Goal: Task Accomplishment & Management: Manage account settings

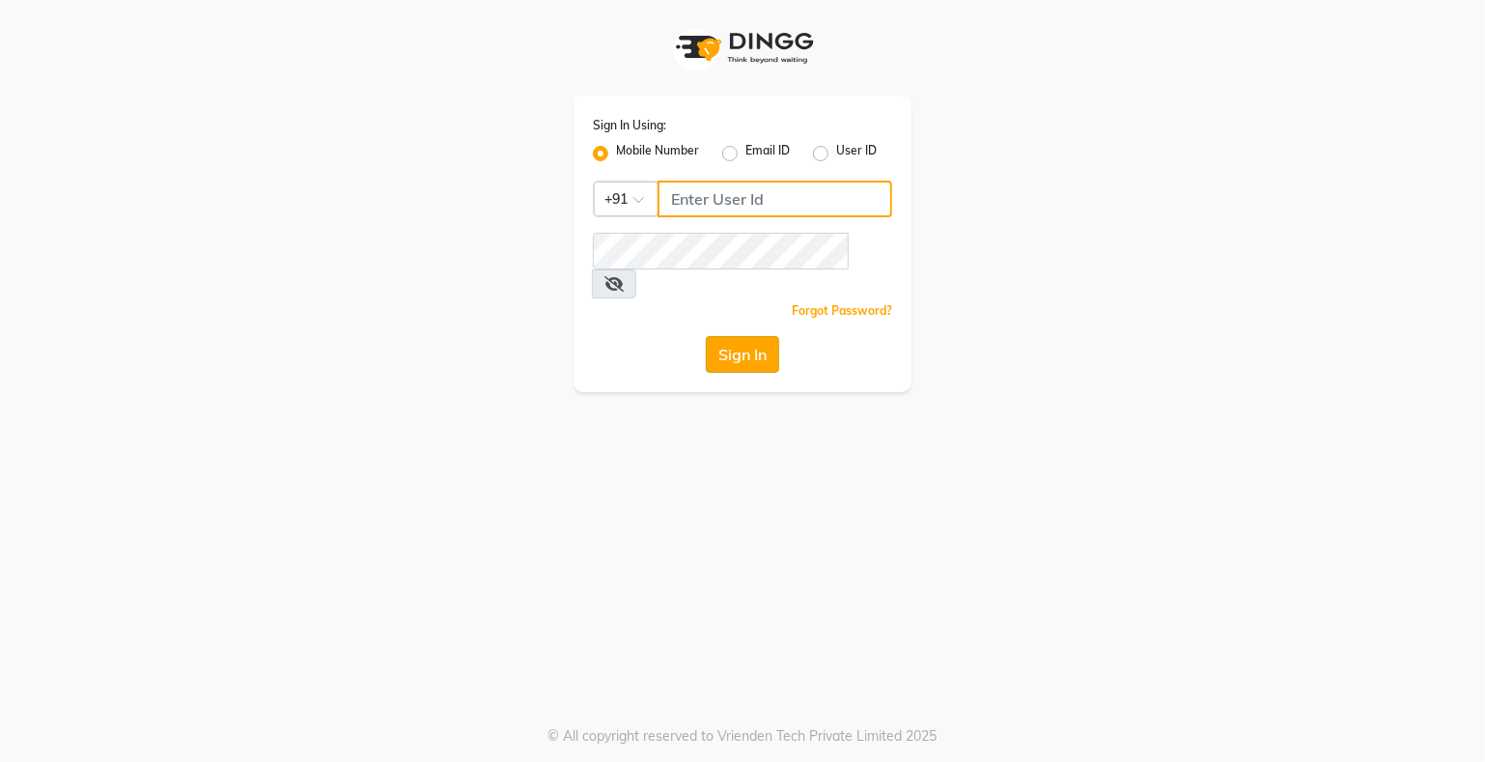
type input "9359594581"
click at [731, 336] on button "Sign In" at bounding box center [742, 354] width 73 height 37
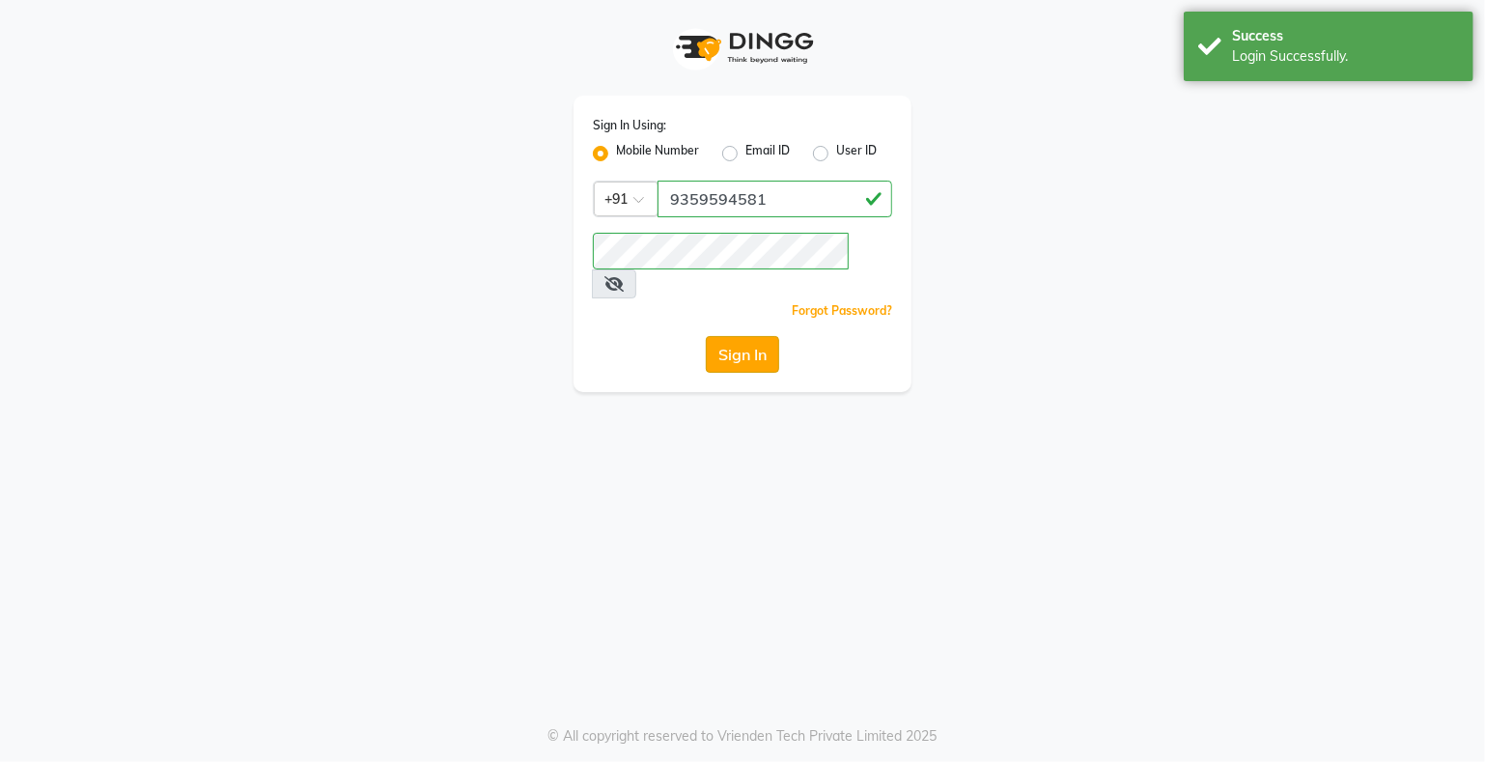
select select "service"
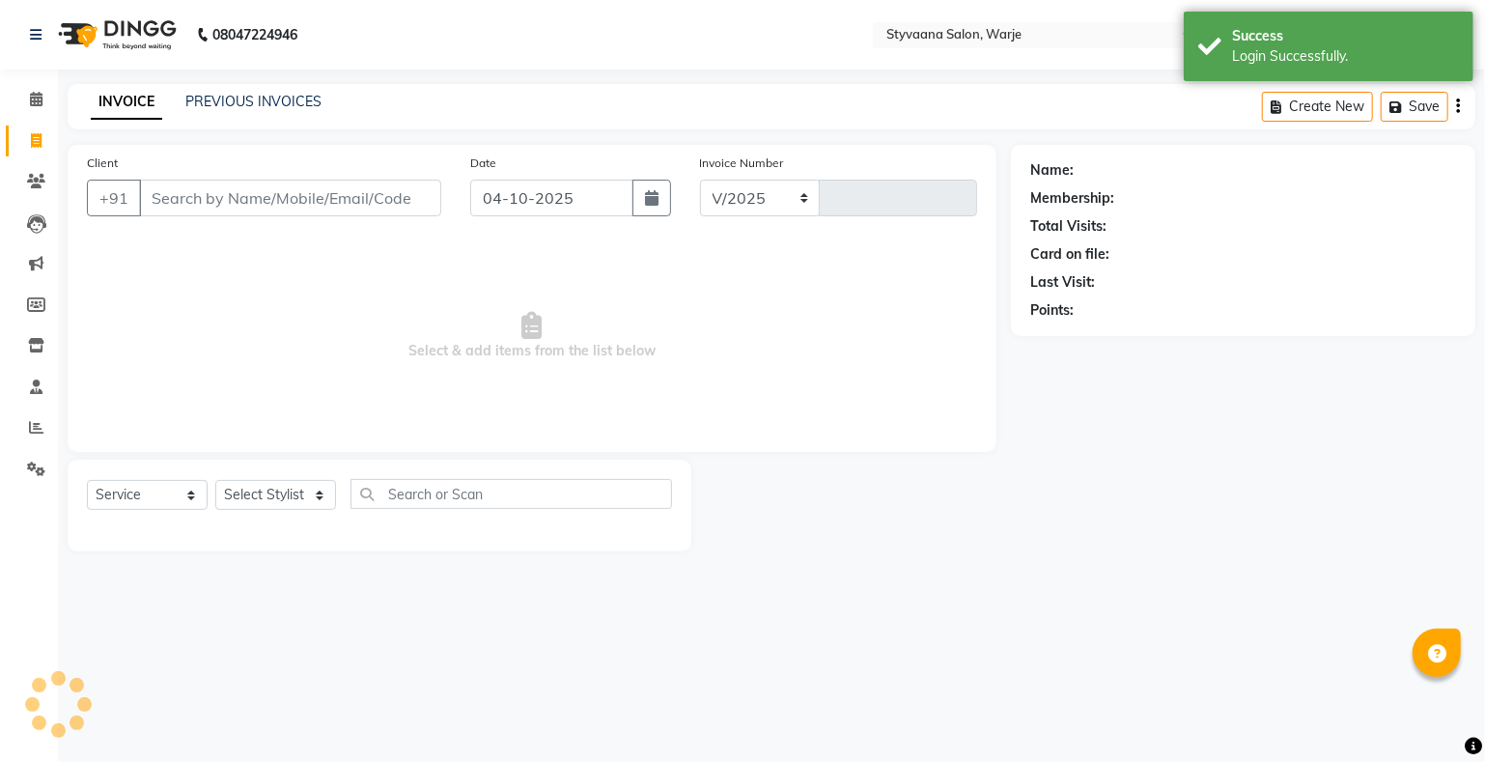
select select "280"
type input "1145"
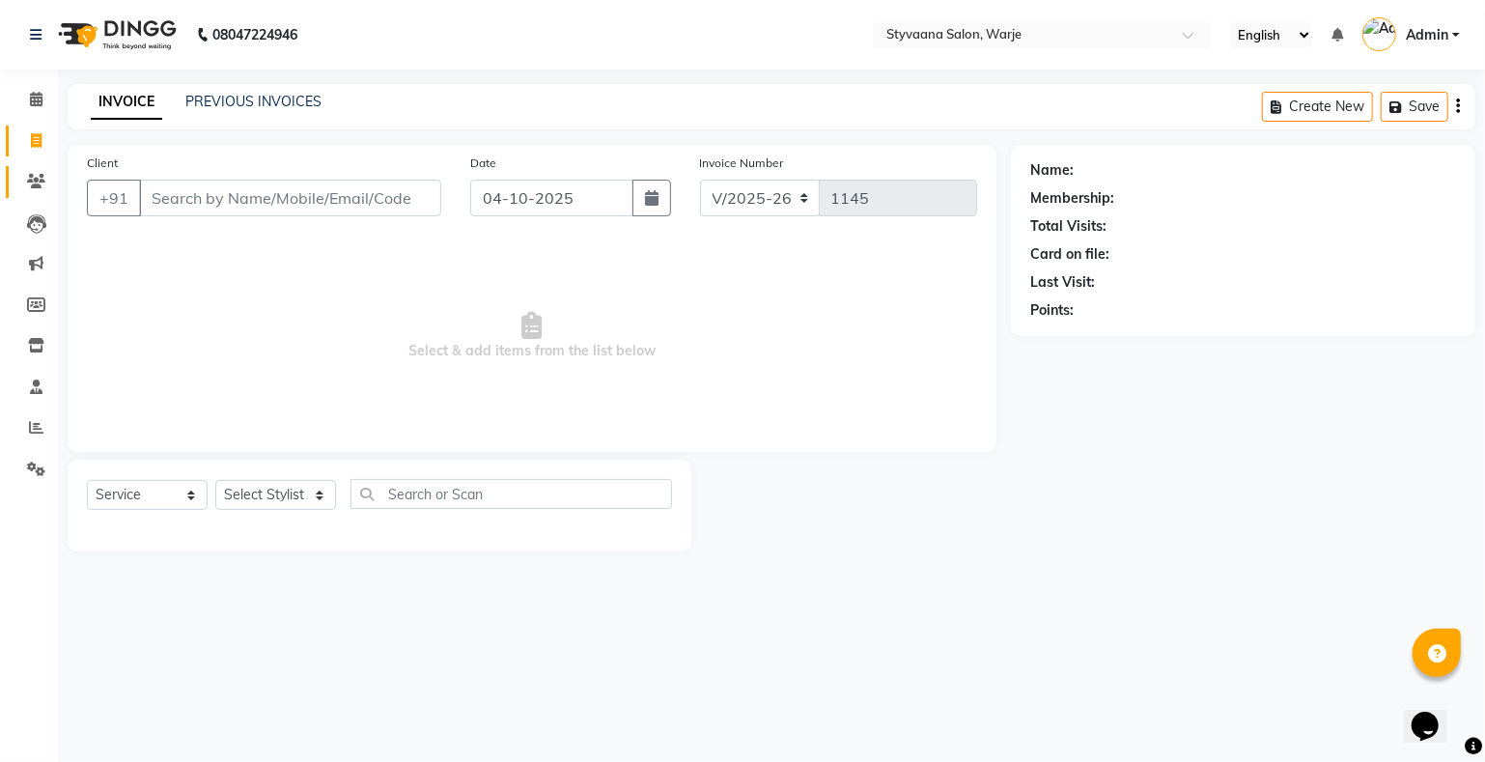
click at [38, 187] on icon at bounding box center [36, 181] width 18 height 14
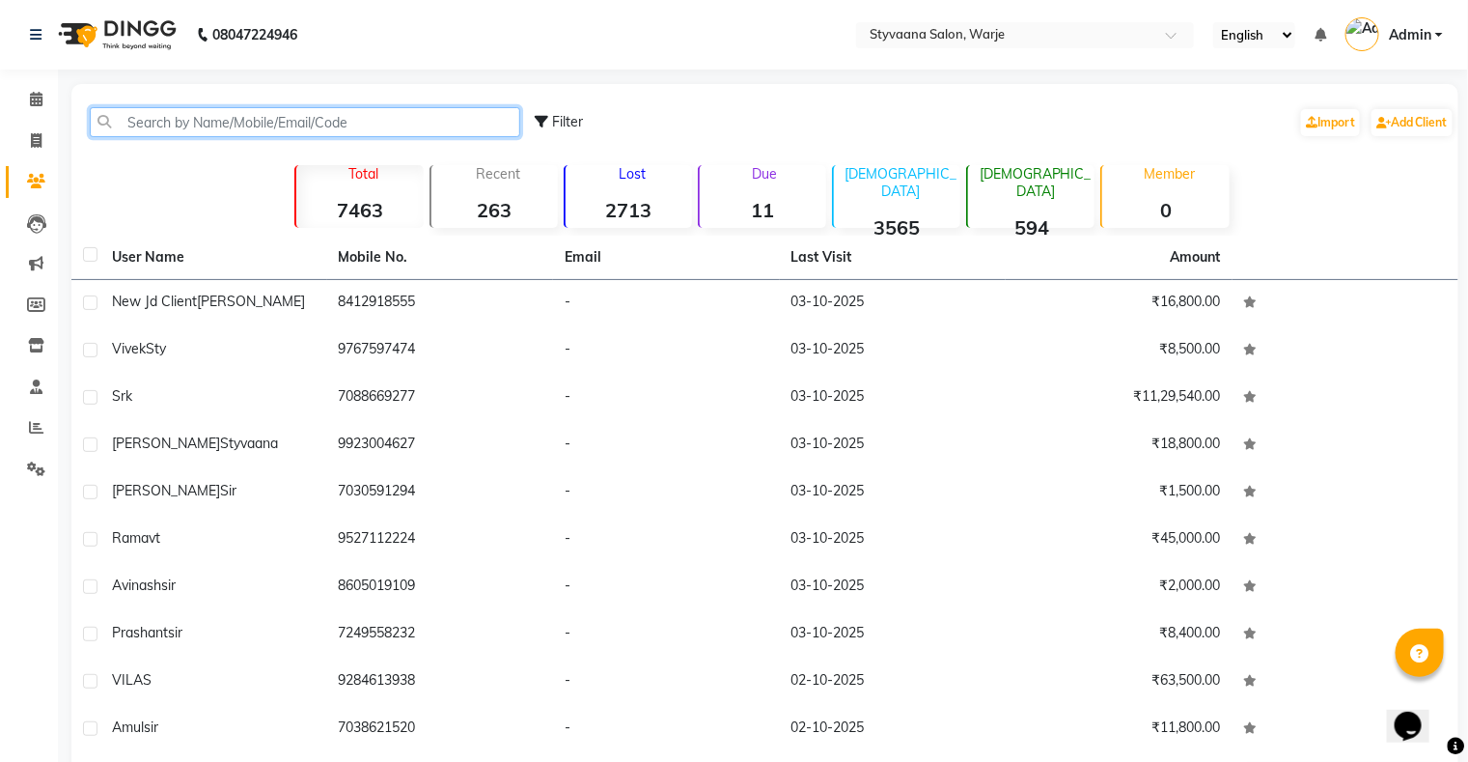
click at [161, 125] on input "text" at bounding box center [305, 122] width 431 height 30
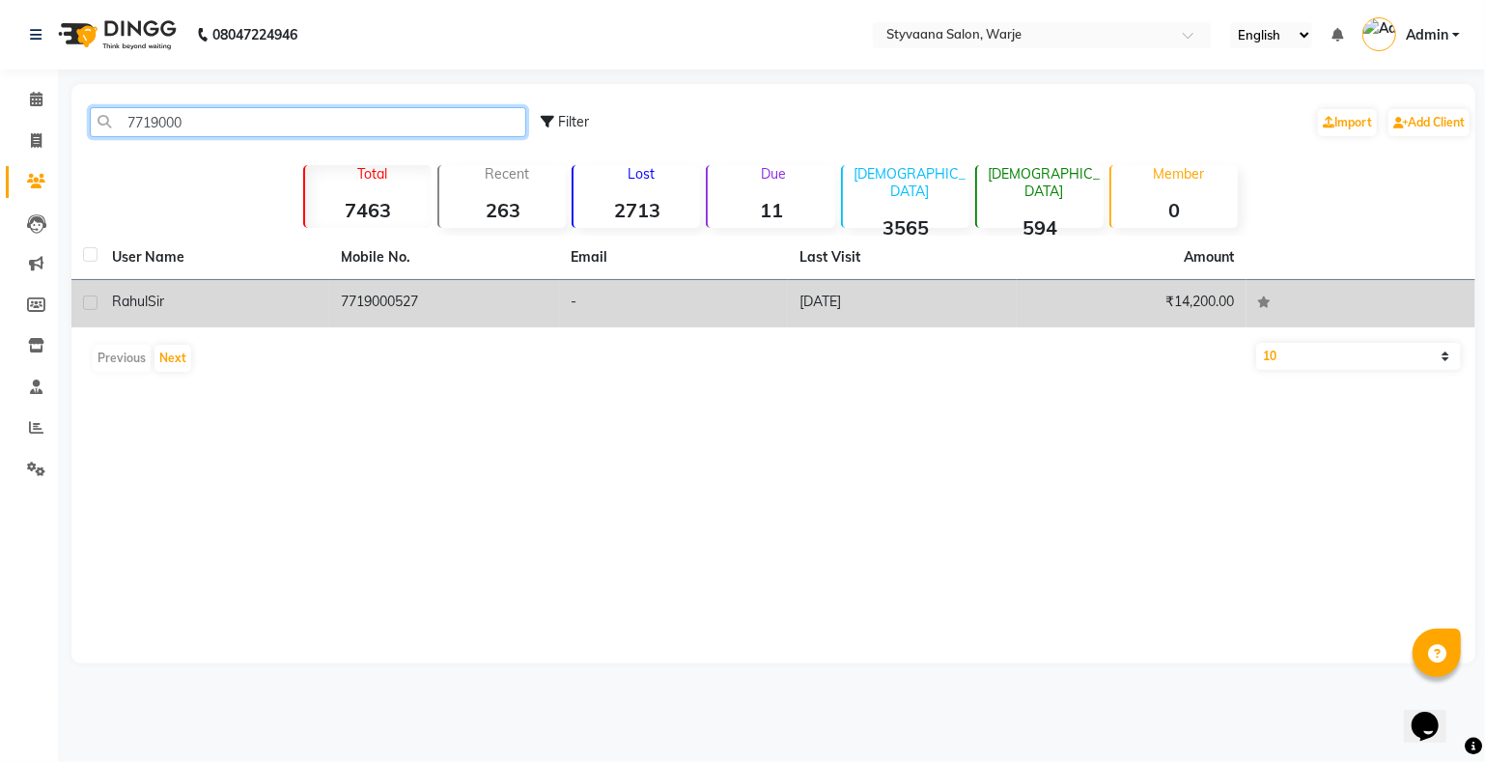
type input "7719000"
click at [1261, 299] on icon at bounding box center [1265, 302] width 14 height 12
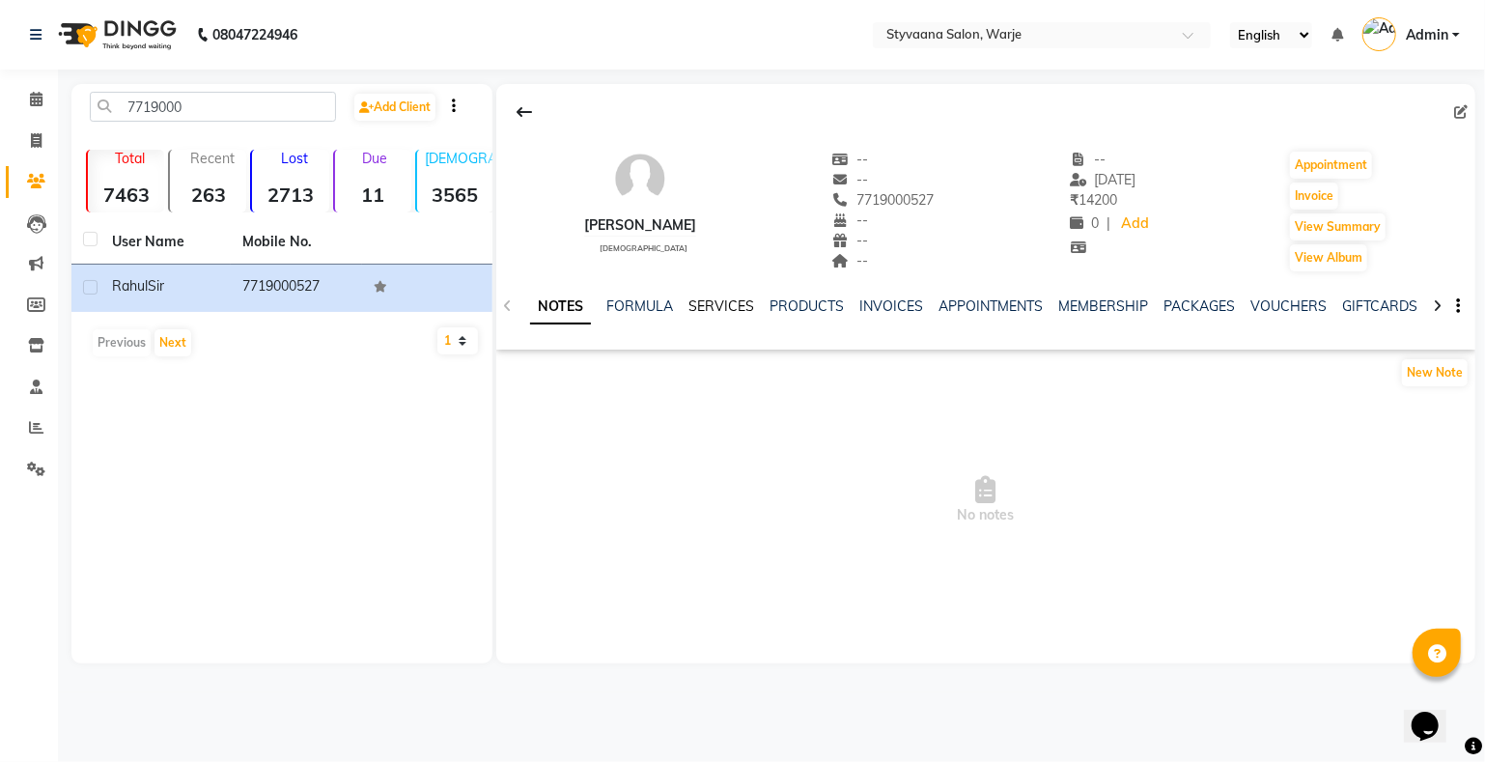
click at [713, 306] on link "SERVICES" at bounding box center [721, 305] width 66 height 17
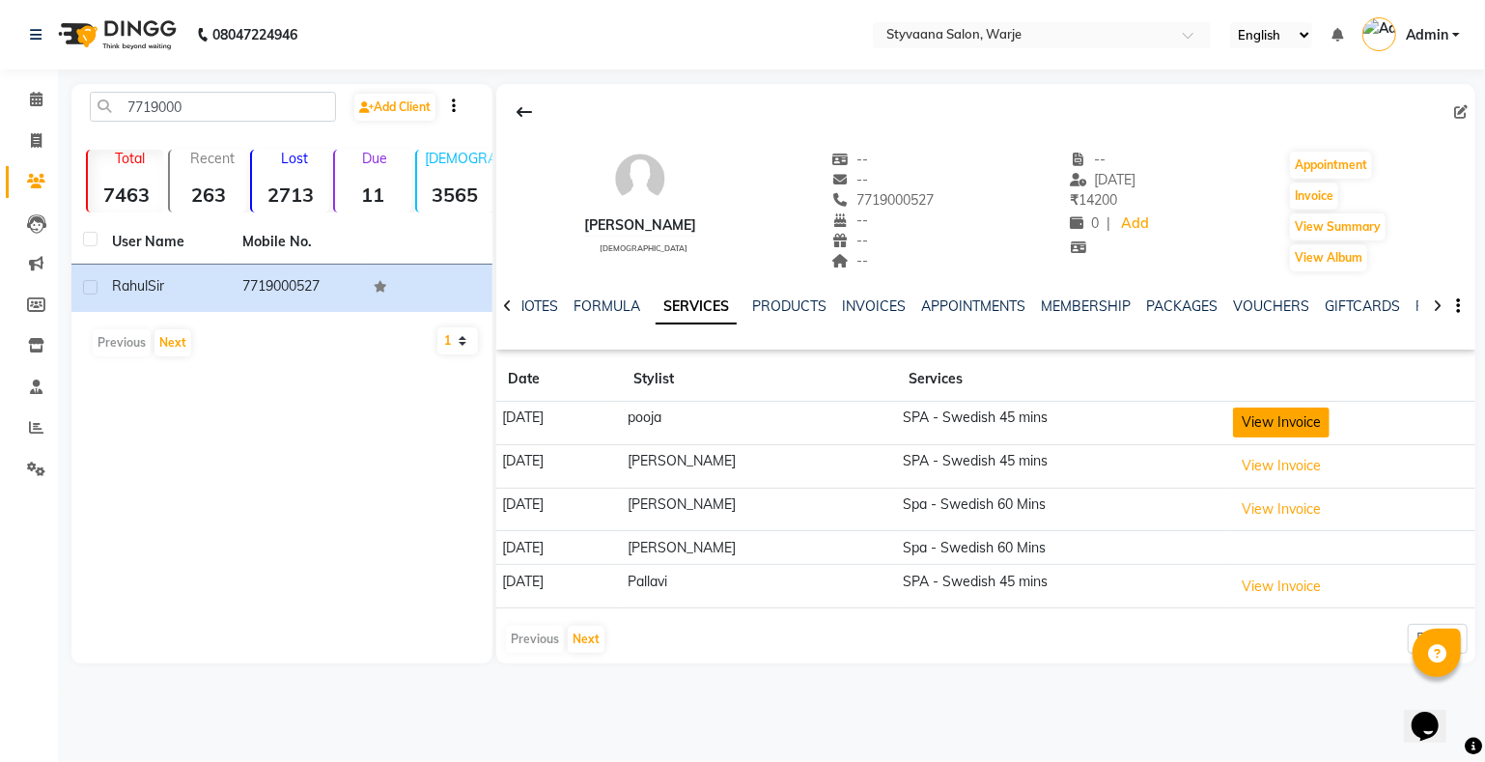
click at [1257, 424] on button "View Invoice" at bounding box center [1281, 422] width 97 height 30
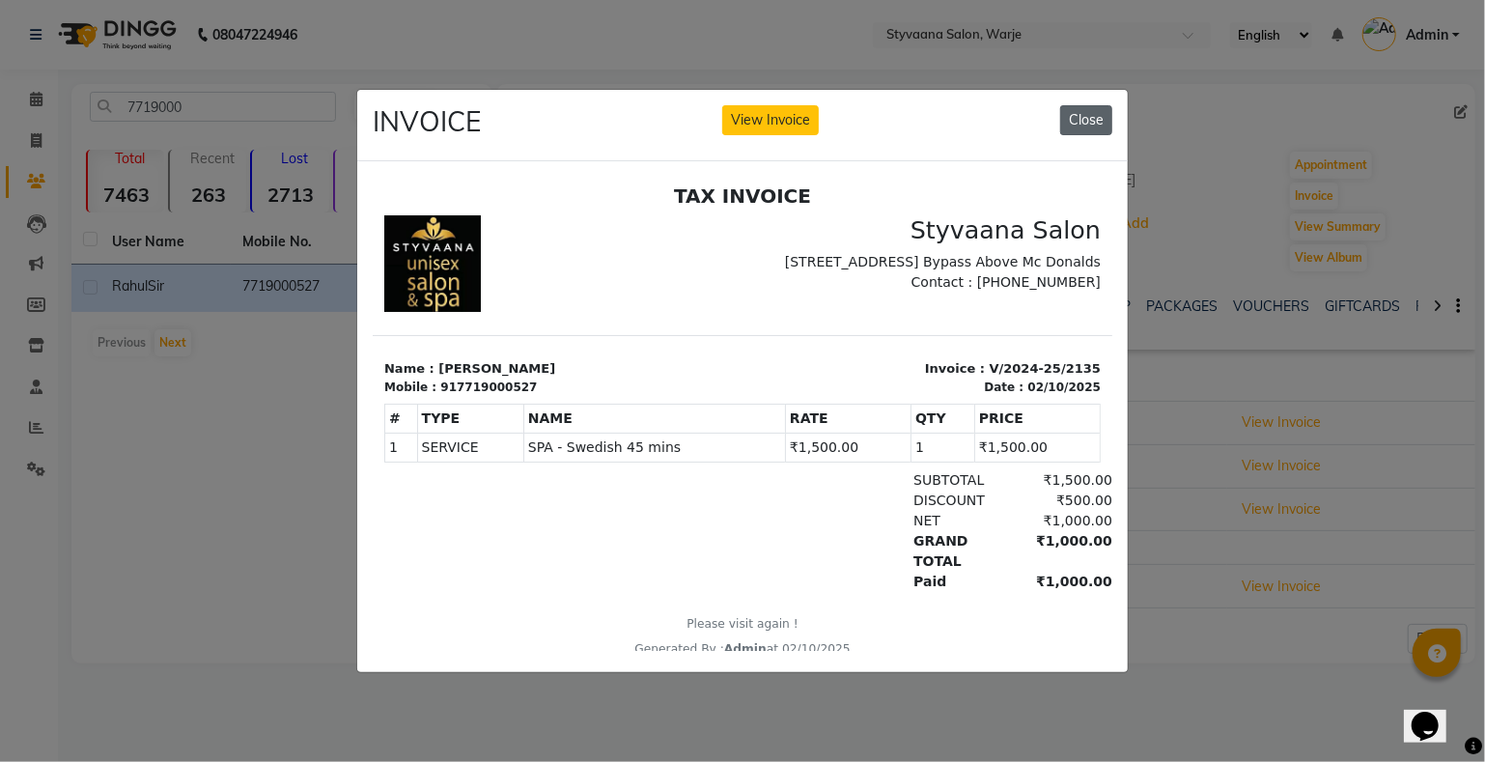
click at [1080, 108] on button "Close" at bounding box center [1086, 120] width 52 height 30
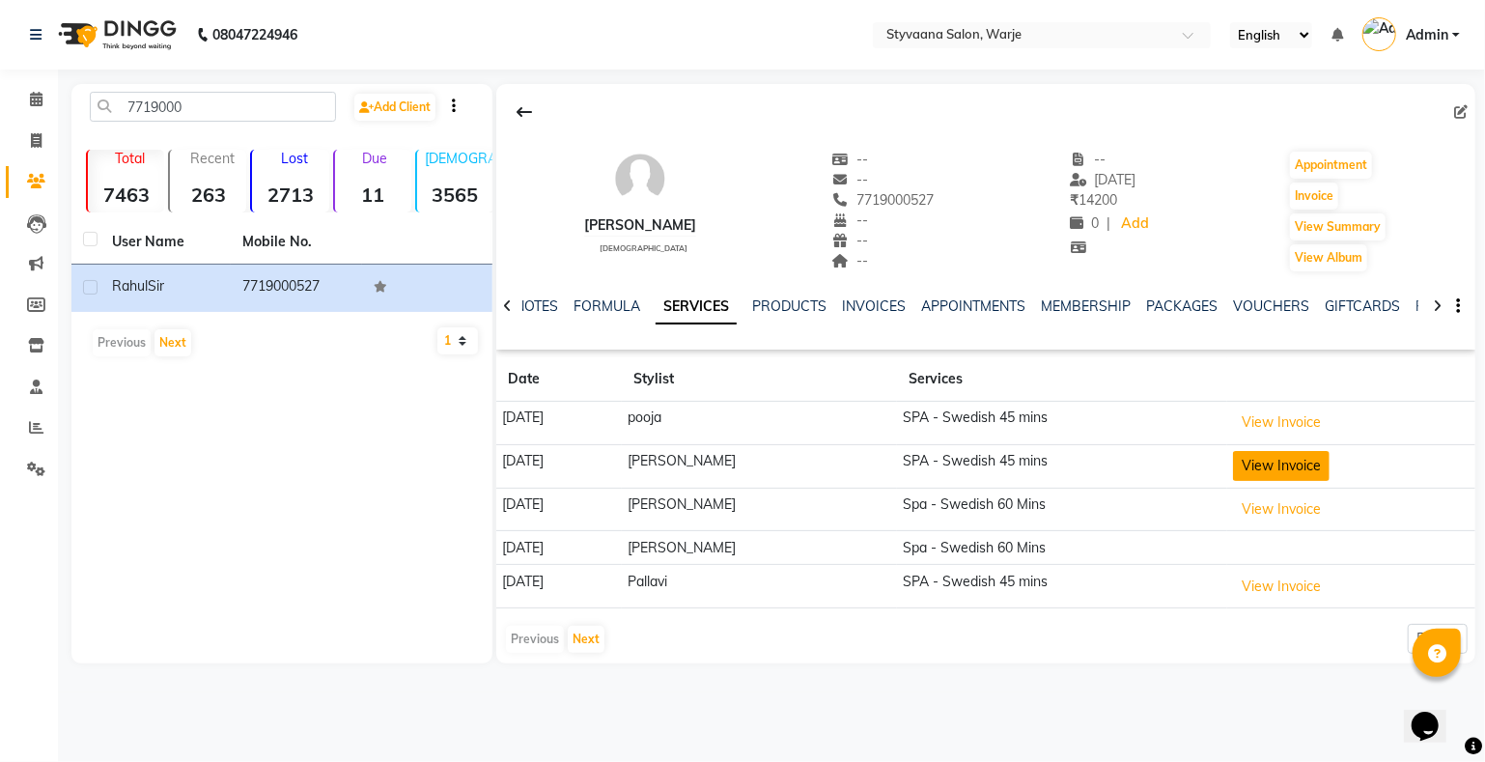
click at [1266, 473] on button "View Invoice" at bounding box center [1281, 466] width 97 height 30
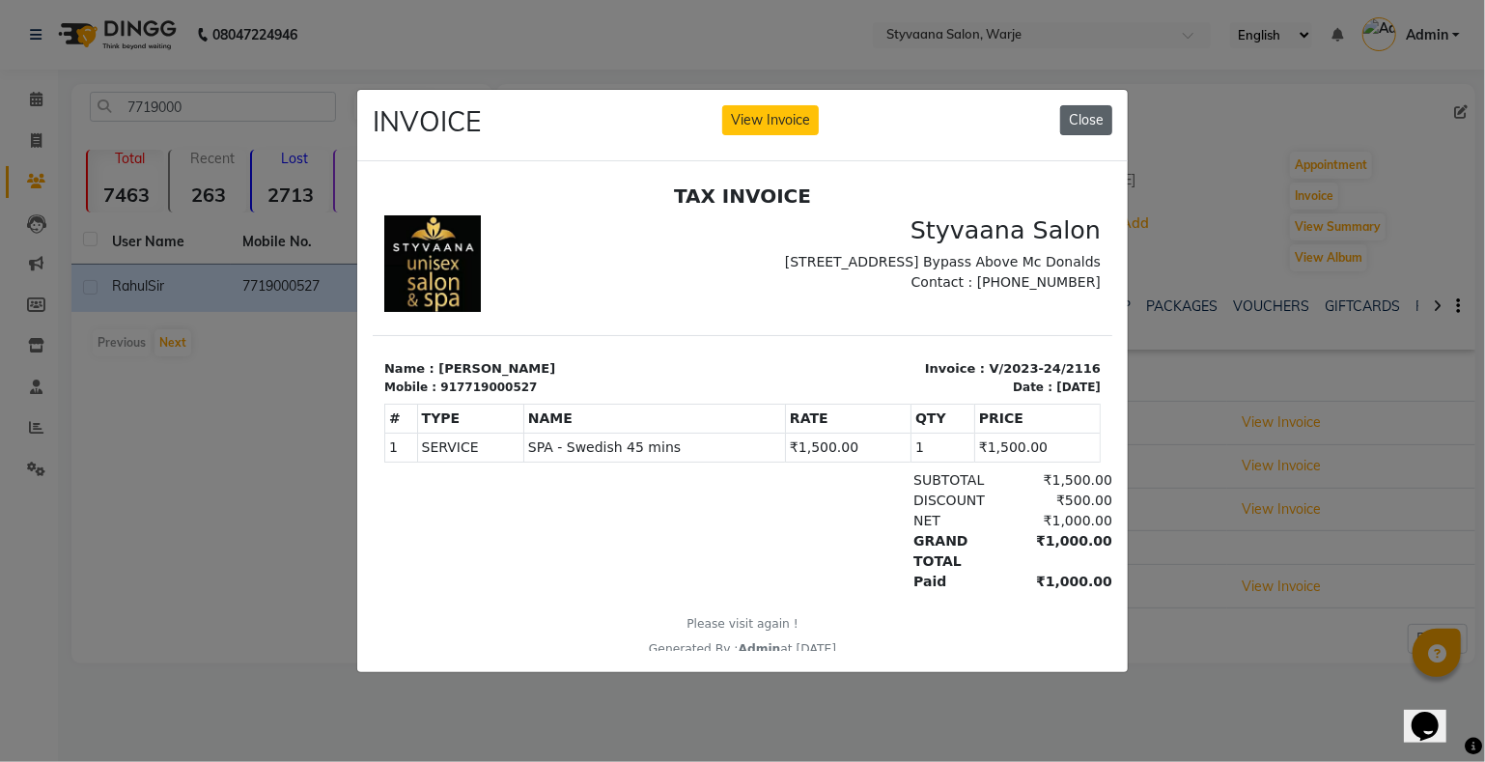
click at [1084, 107] on button "Close" at bounding box center [1086, 120] width 52 height 30
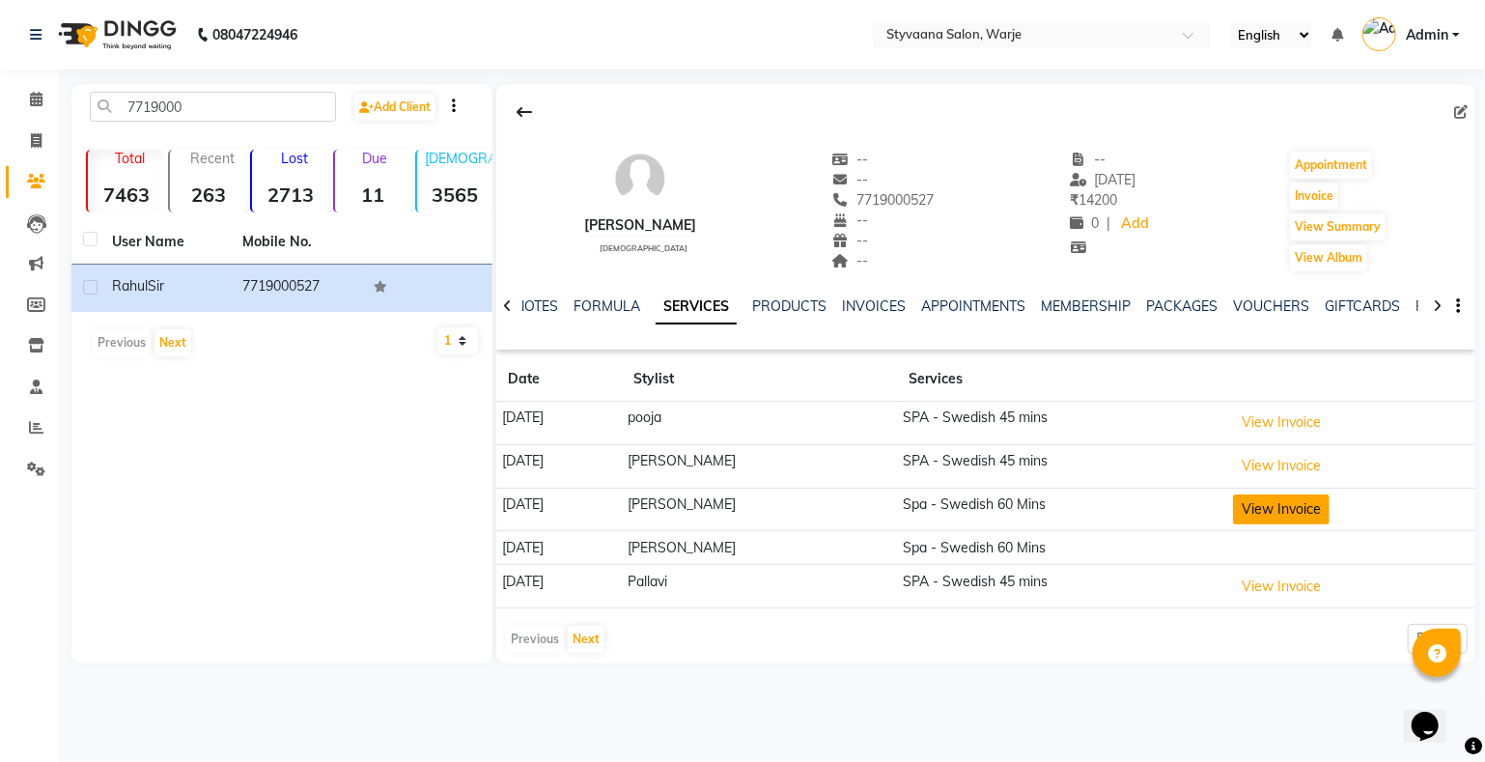
click at [1255, 512] on button "View Invoice" at bounding box center [1281, 509] width 97 height 30
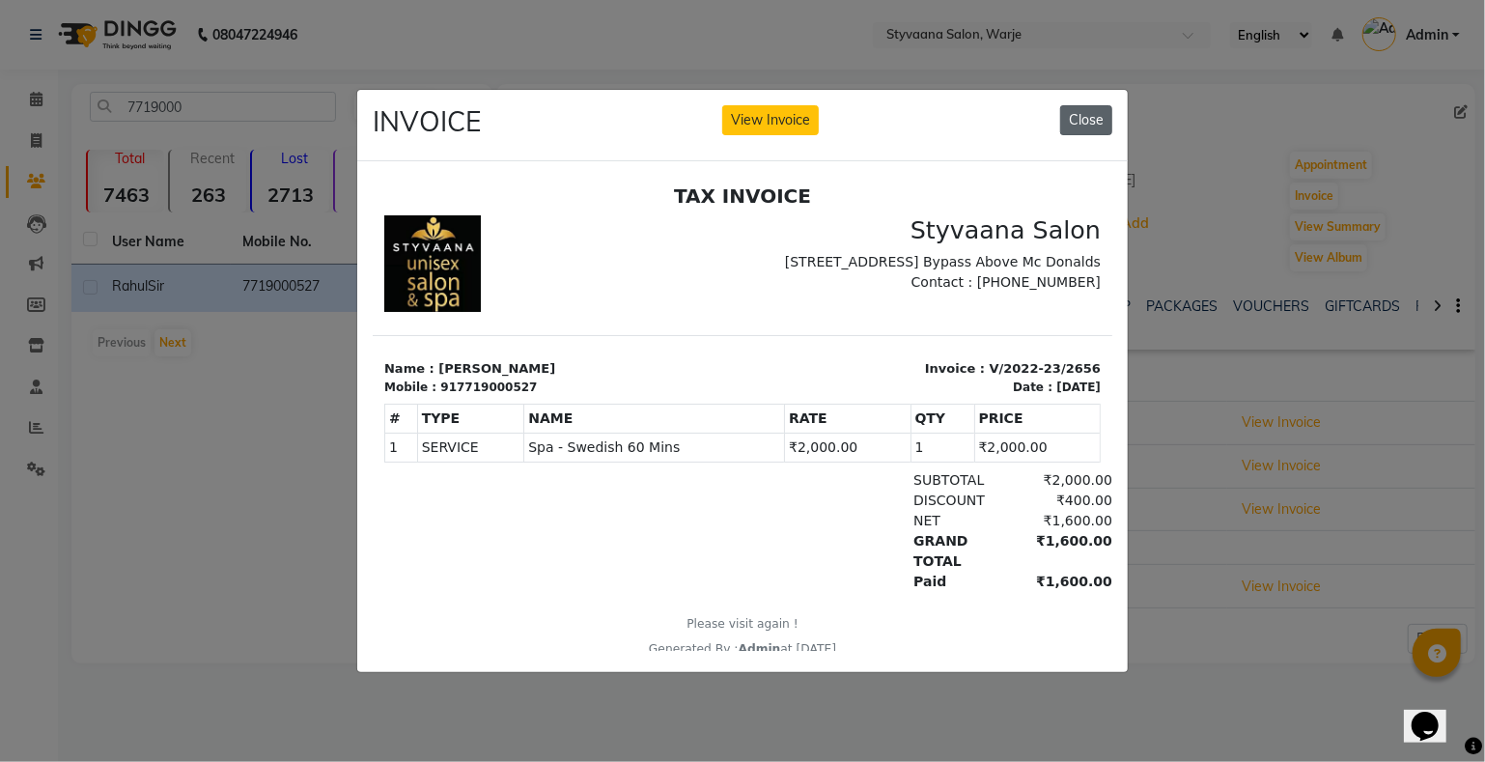
click at [1078, 105] on button "Close" at bounding box center [1086, 120] width 52 height 30
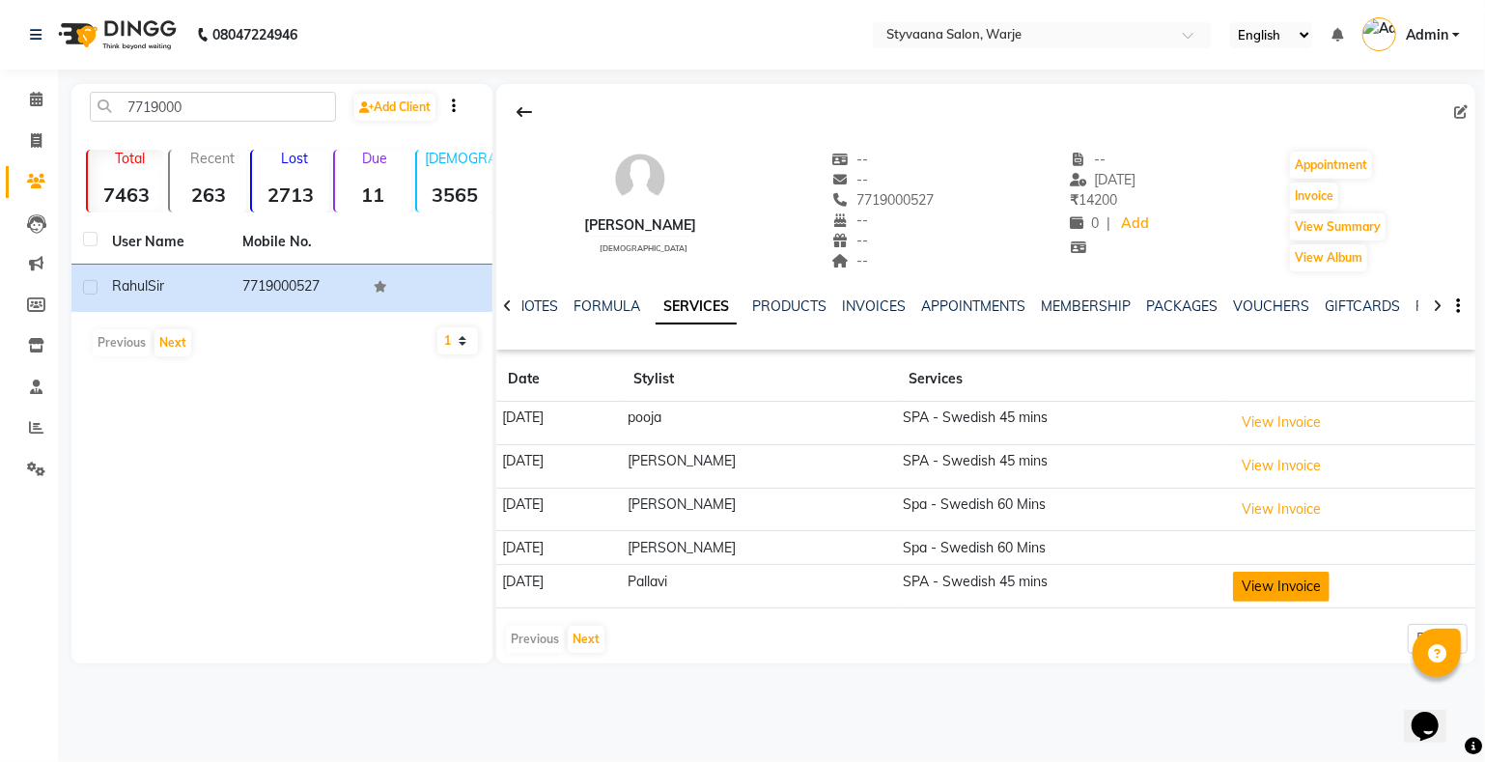
click at [1280, 590] on button "View Invoice" at bounding box center [1281, 586] width 97 height 30
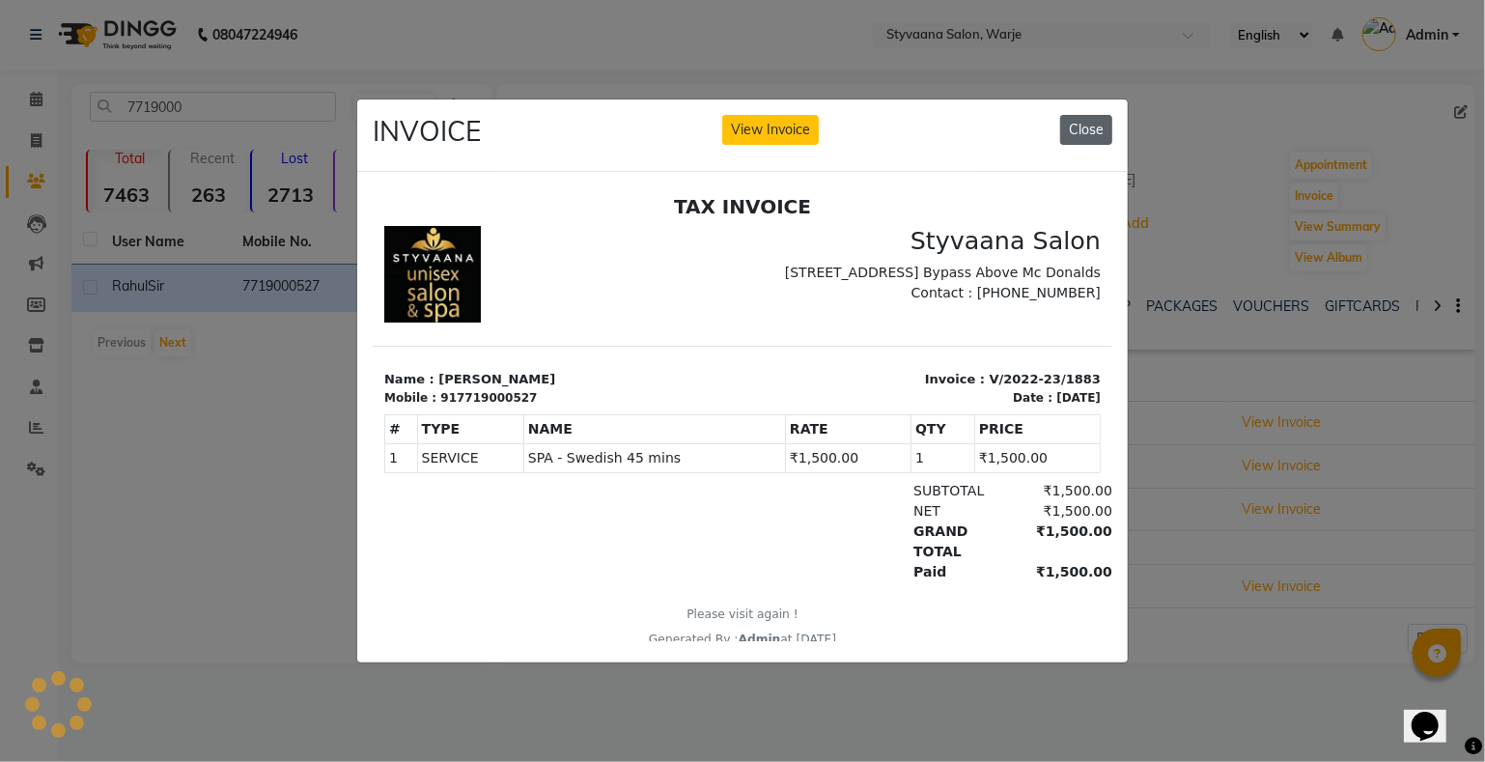
click at [1074, 117] on button "Close" at bounding box center [1086, 130] width 52 height 30
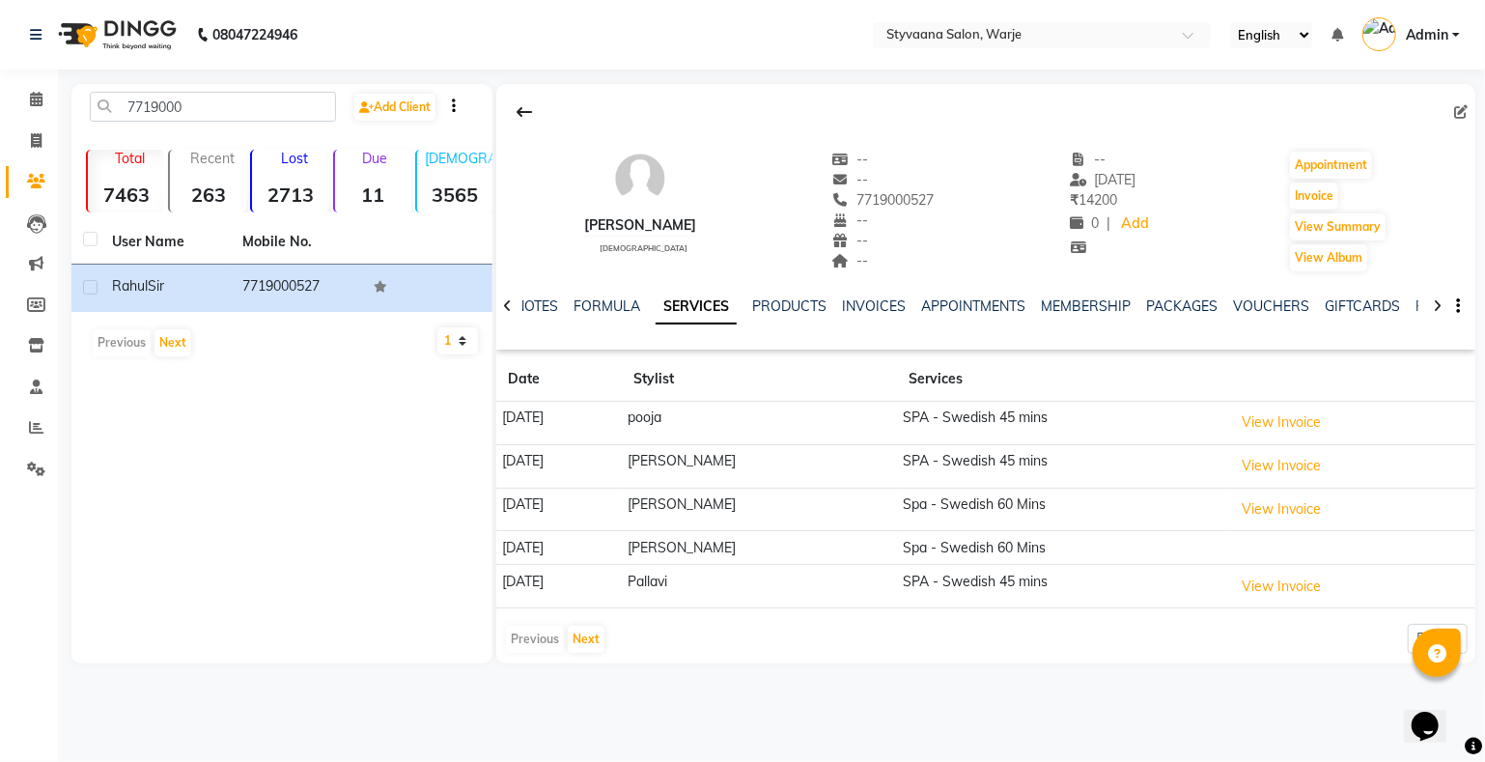
click at [1182, 565] on td "SPA - Swedish 45 mins" at bounding box center [1062, 586] width 330 height 43
click at [1262, 581] on button "View Invoice" at bounding box center [1281, 586] width 97 height 30
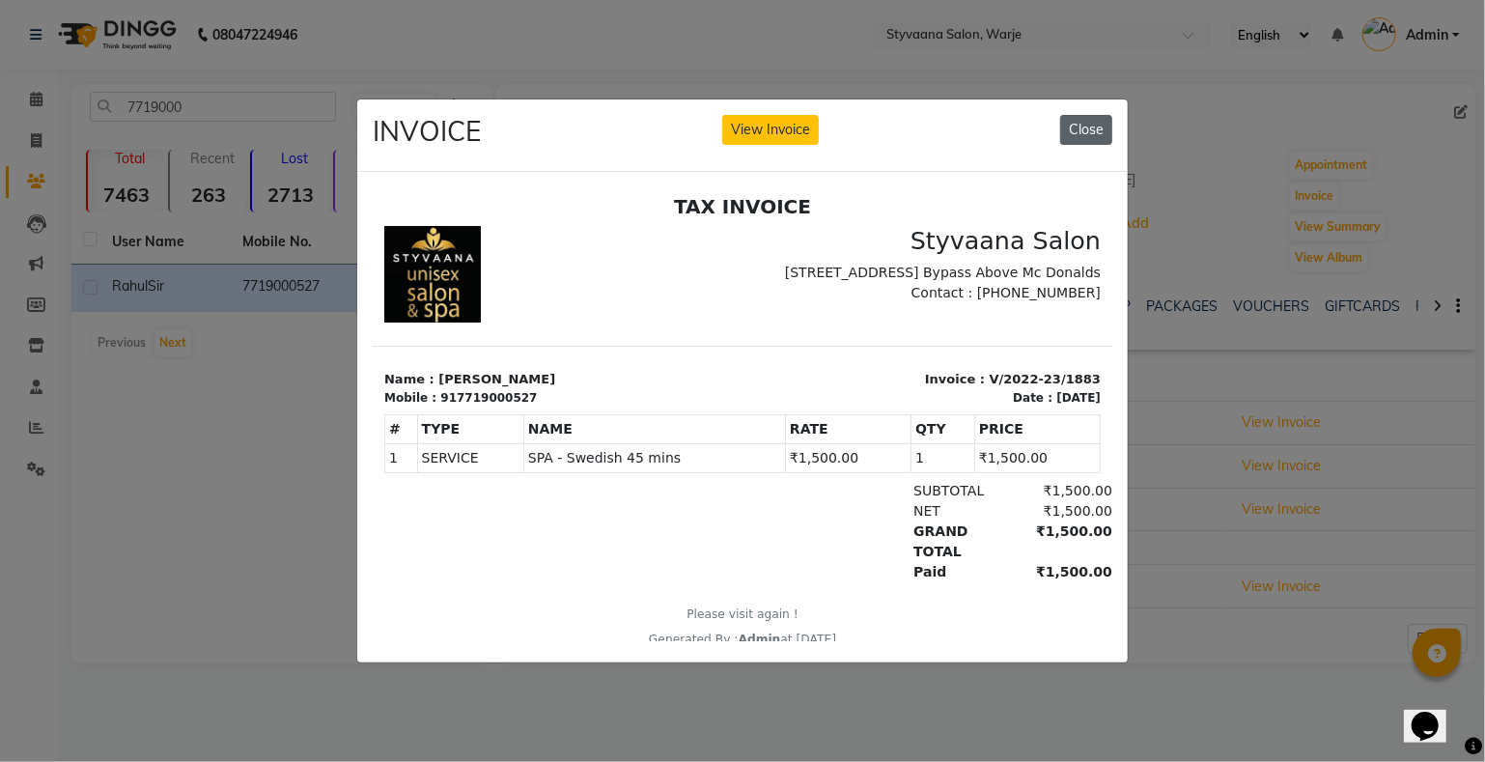
click at [1076, 115] on button "Close" at bounding box center [1086, 130] width 52 height 30
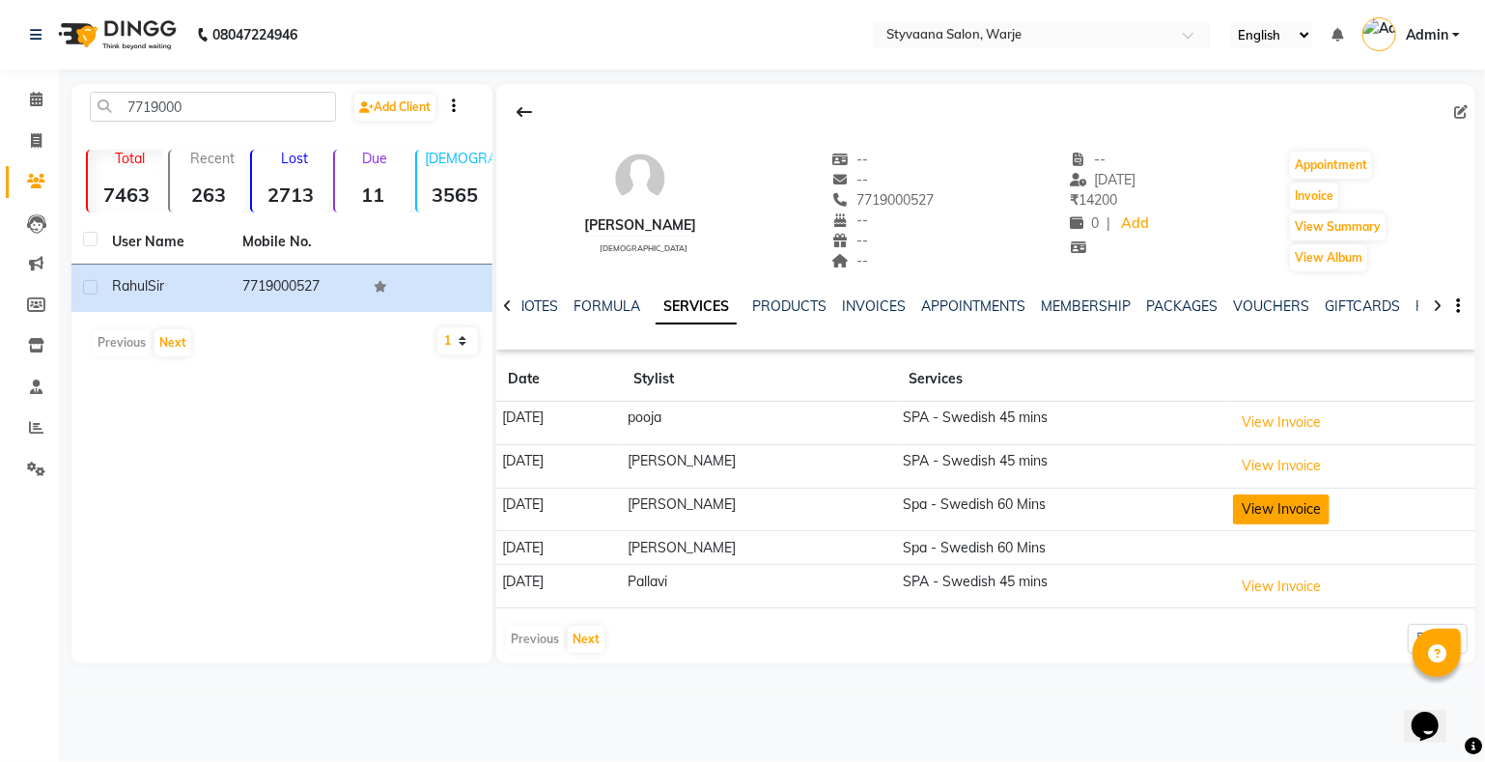
click at [1274, 506] on button "View Invoice" at bounding box center [1281, 509] width 97 height 30
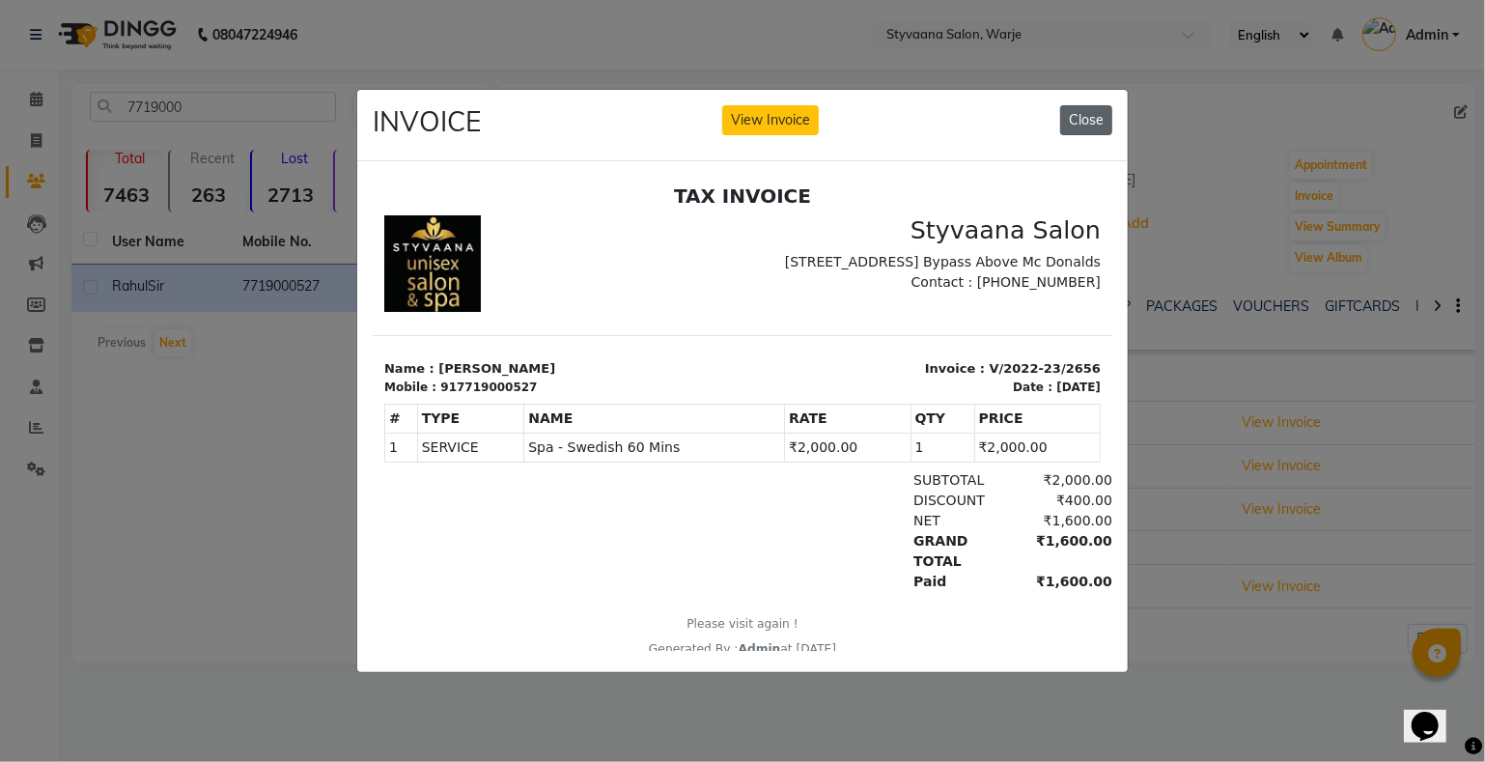
click at [1086, 111] on button "Close" at bounding box center [1086, 120] width 52 height 30
